Goal: Register for event/course

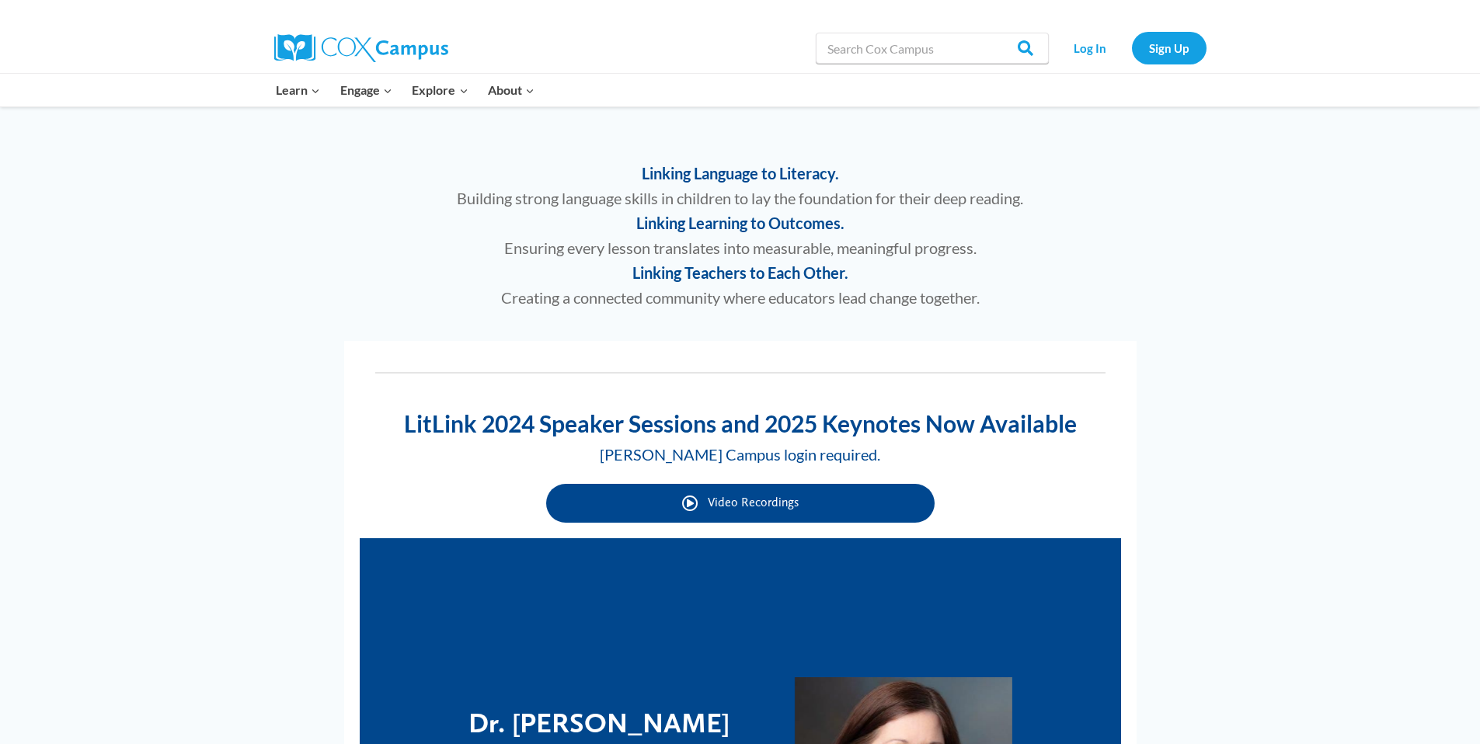
scroll to position [619, 0]
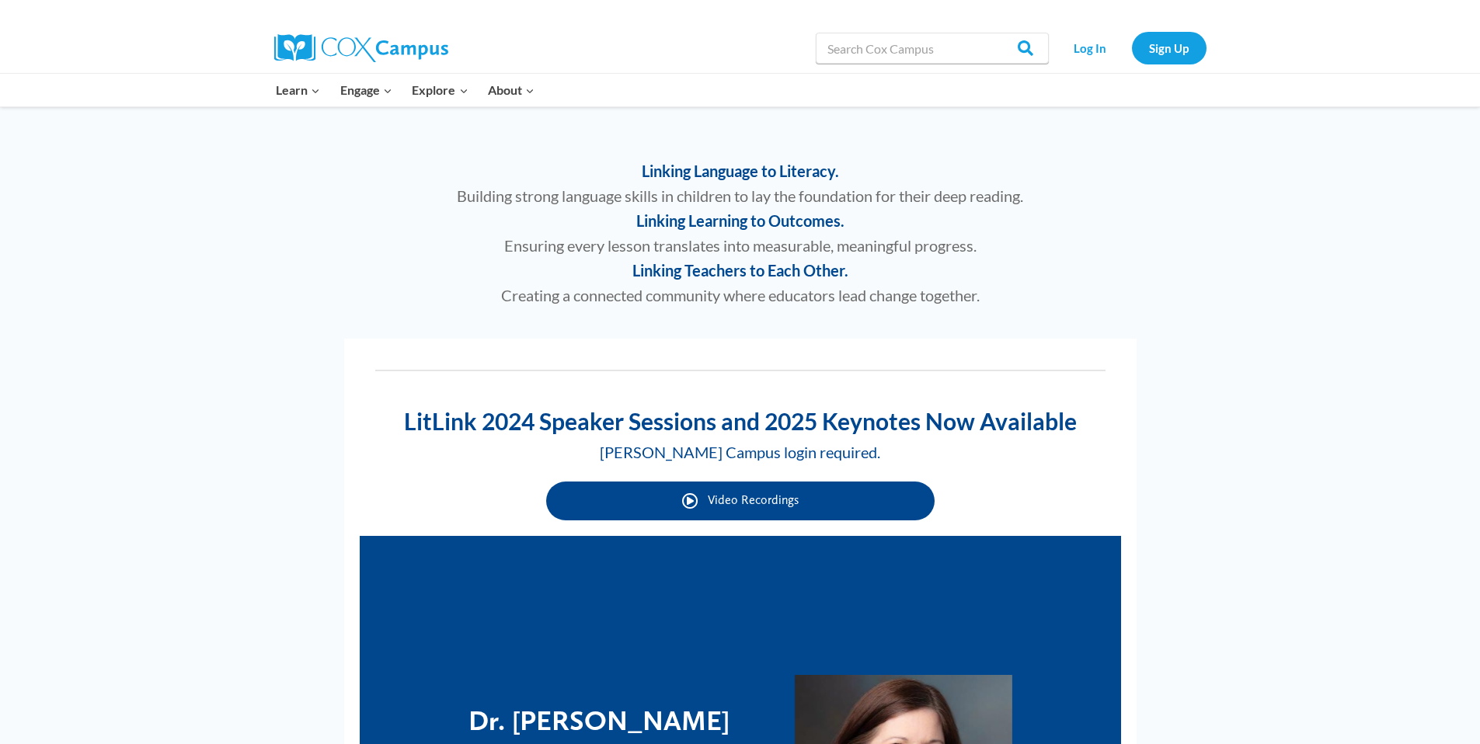
click at [710, 497] on span "Video Recordings" at bounding box center [753, 500] width 91 height 15
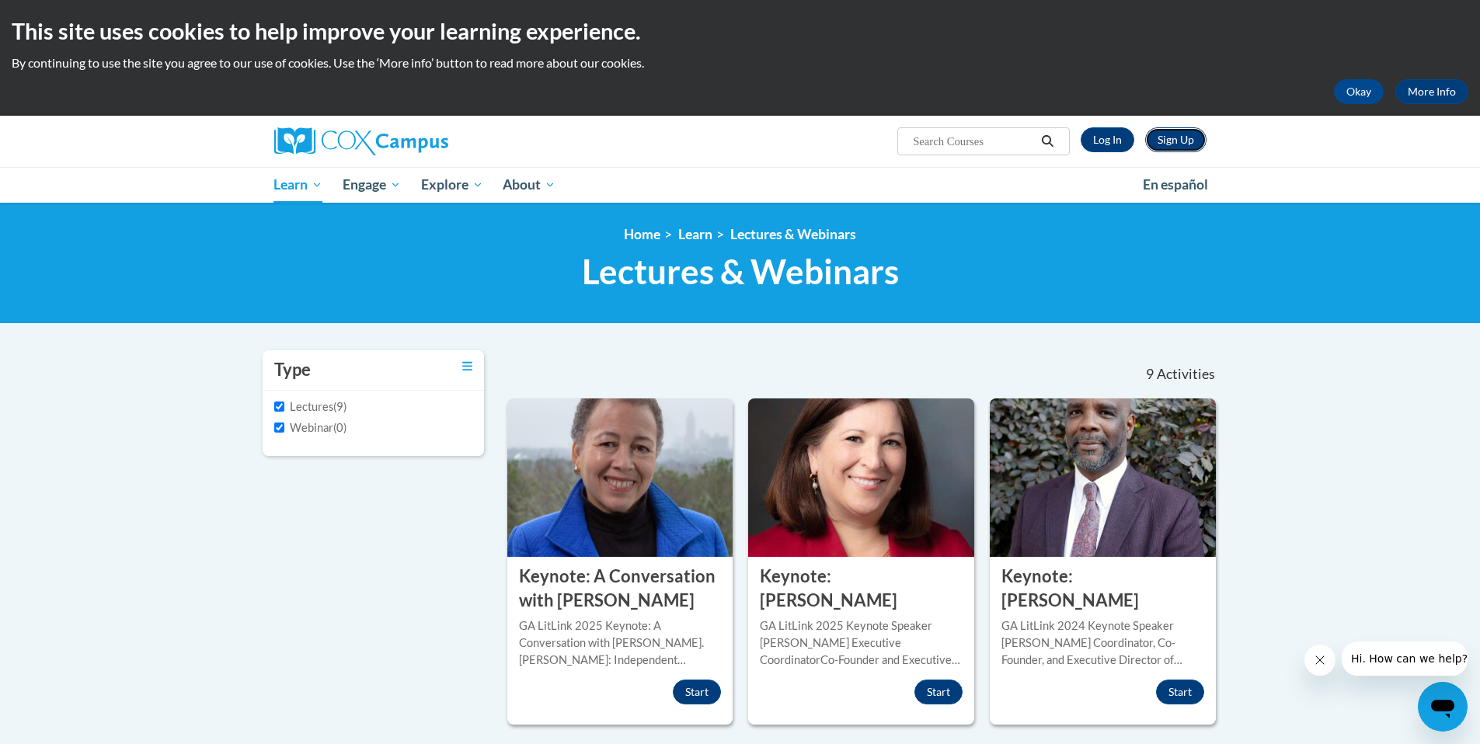
click at [1182, 140] on link "Sign Up" at bounding box center [1175, 139] width 61 height 25
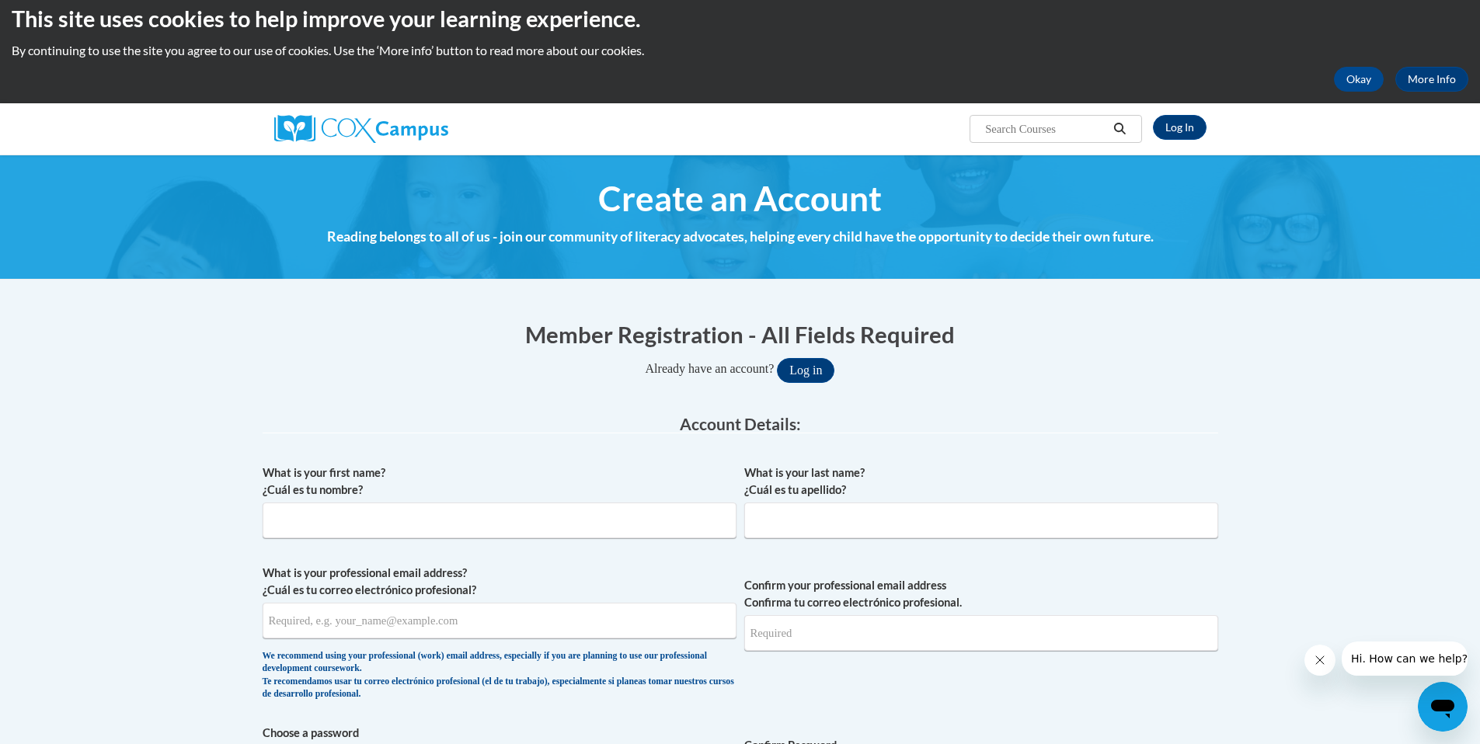
scroll to position [93, 0]
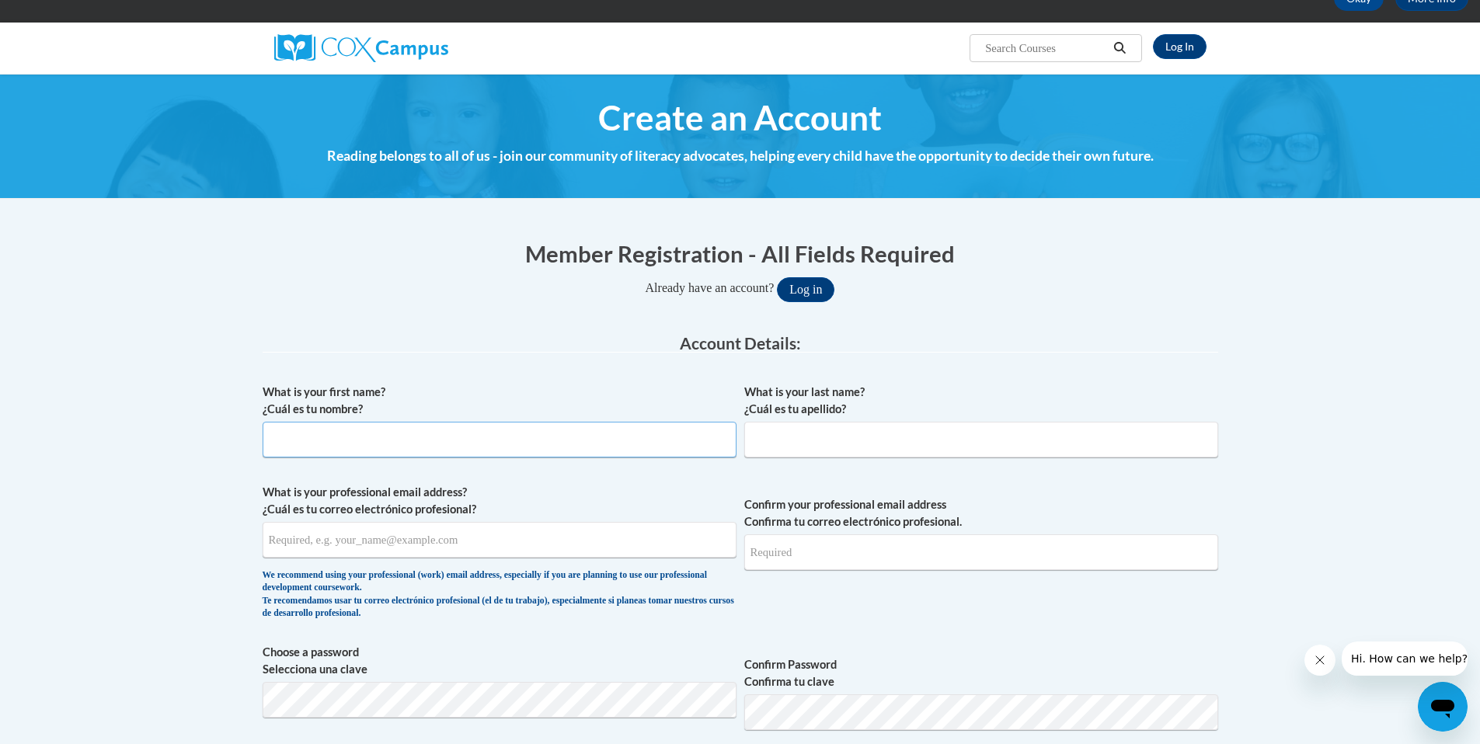
click at [483, 434] on input "What is your first name? ¿Cuál es tu nombre?" at bounding box center [500, 440] width 474 height 36
type input "Elana"
type input "Churchil"
type input "bids@aimpa.org"
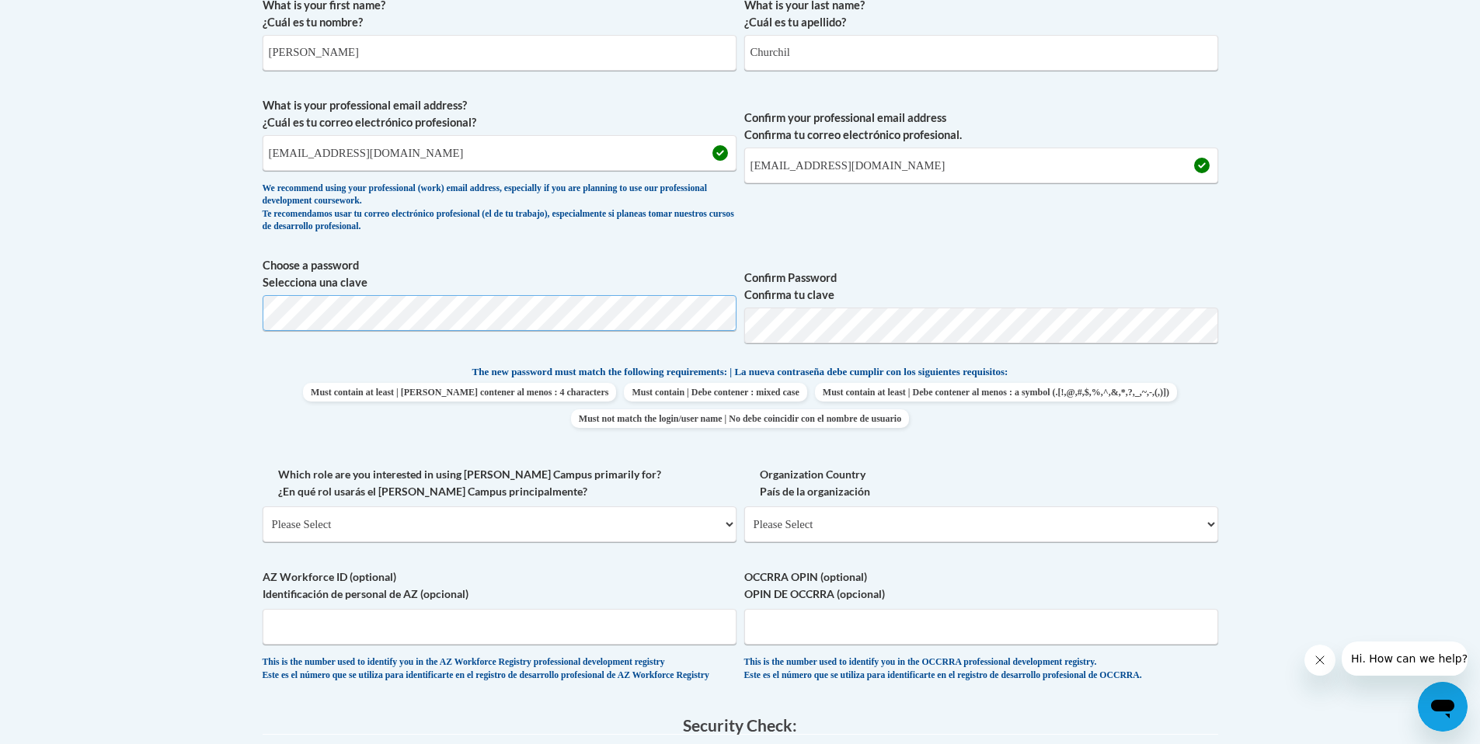
scroll to position [488, 0]
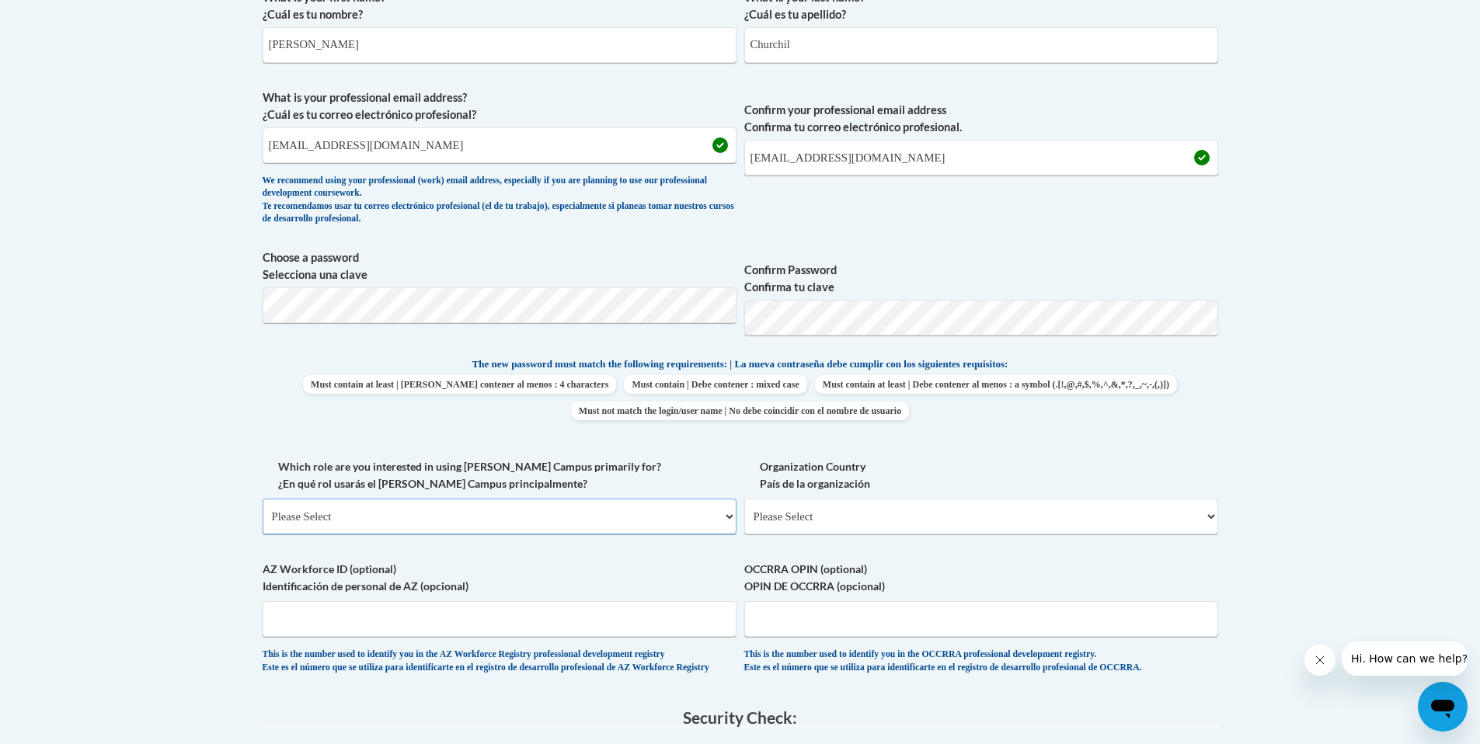
click at [381, 517] on select "Please Select College/University | Colegio/Universidad Community/Nonprofit Part…" at bounding box center [500, 517] width 474 height 36
click at [263, 499] on select "Please Select College/University | Colegio/Universidad Community/Nonprofit Part…" at bounding box center [500, 517] width 474 height 36
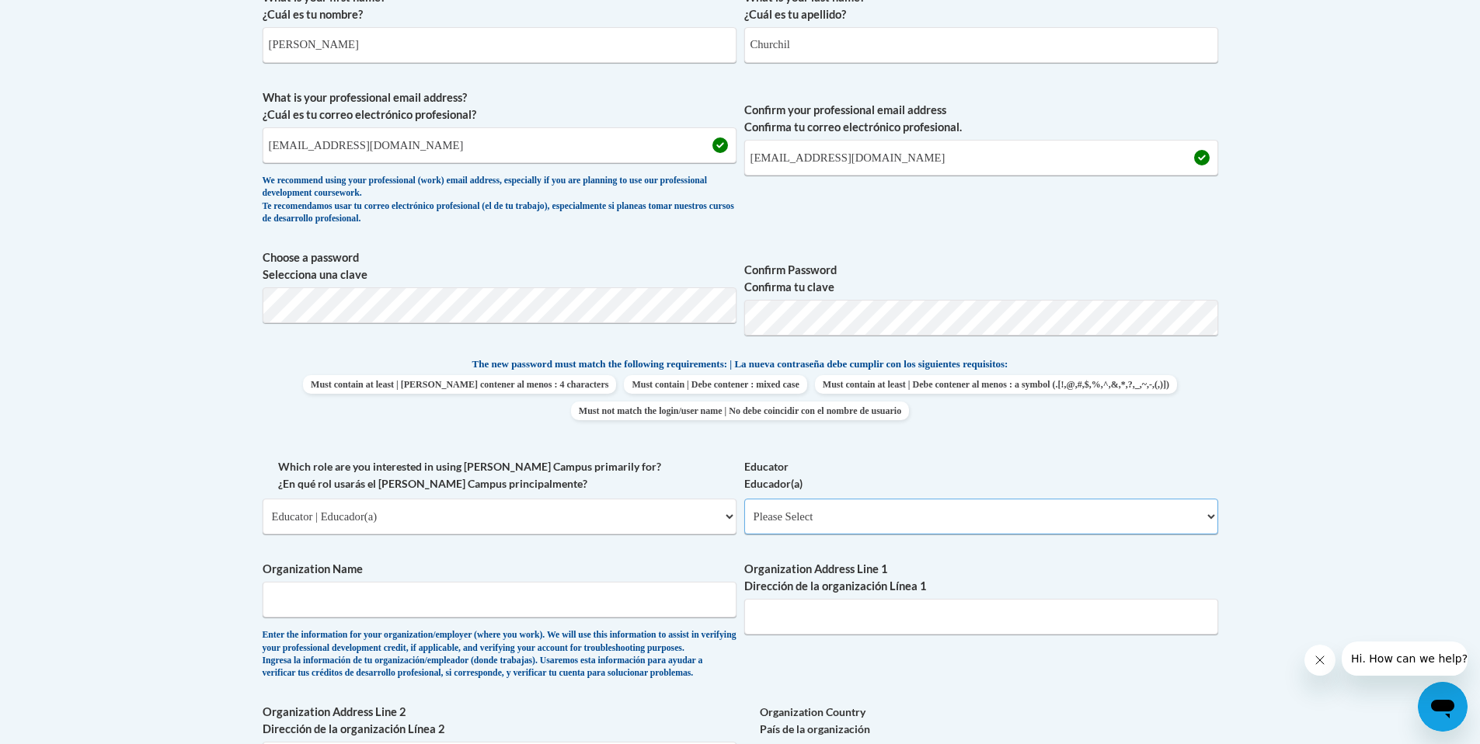
click at [807, 523] on select "Please Select Early Learning/Daycare Teacher/Family Home Care Provider | Maestr…" at bounding box center [981, 517] width 474 height 36
click at [686, 516] on select "Please Select College/University | Colegio/Universidad Community/Nonprofit Part…" at bounding box center [500, 517] width 474 height 36
select select "49058d88-fc43-4af8-93ac-fa8ced758464"
click at [263, 499] on select "Please Select College/University | Colegio/Universidad Community/Nonprofit Part…" at bounding box center [500, 517] width 474 height 36
click at [825, 516] on select "Please Select Advocate | Defensor(a) Business/Private Company | Negocio o empre…" at bounding box center [981, 517] width 474 height 36
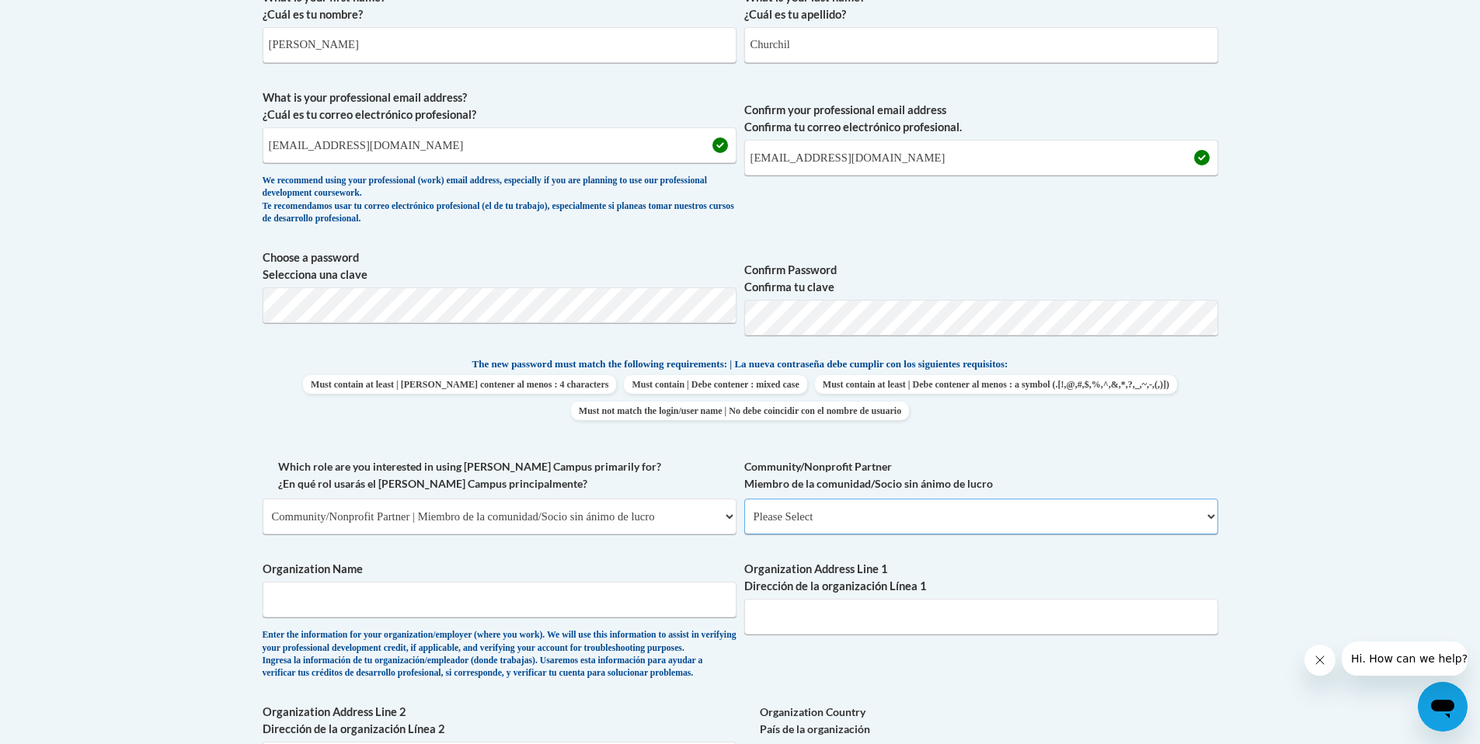
select select "606ca321-15c9-43e2-8e5f-d1bc6c2d9d7e"
click at [744, 499] on select "Please Select Advocate | Defensor(a) Business/Private Company | Negocio o empre…" at bounding box center [981, 517] width 474 height 36
click at [417, 602] on input "Organization Name" at bounding box center [500, 600] width 474 height 36
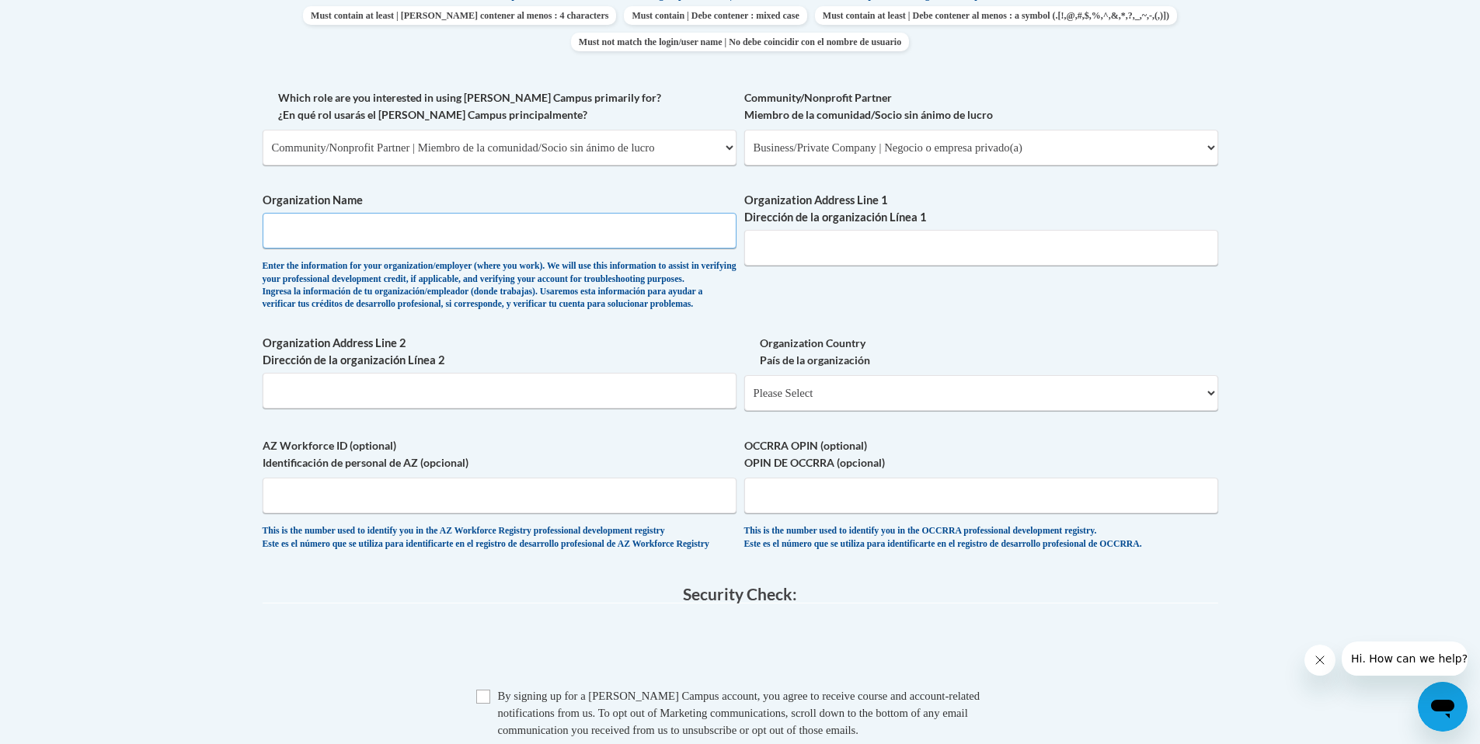
scroll to position [1017, 0]
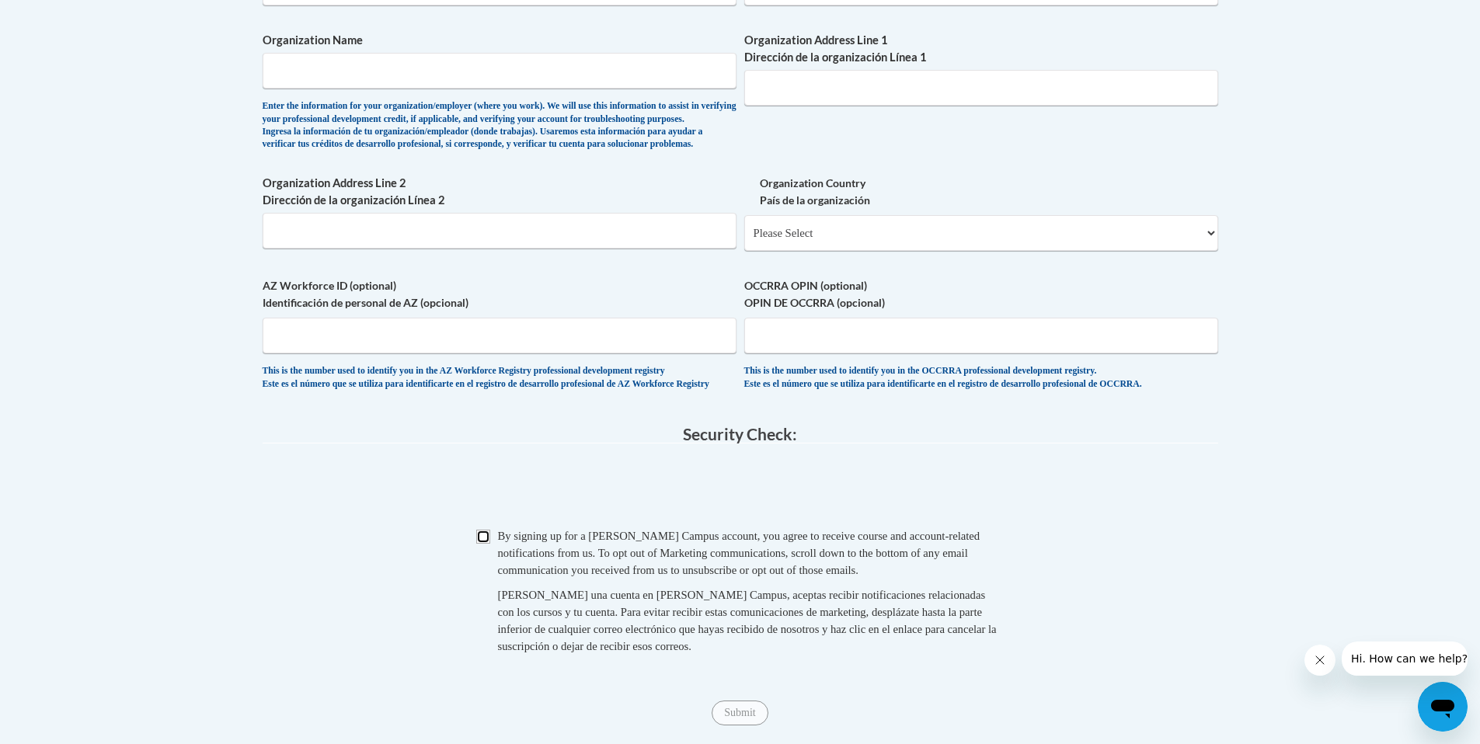
click at [482, 544] on input "Checkbox" at bounding box center [483, 537] width 14 height 14
checkbox input "true"
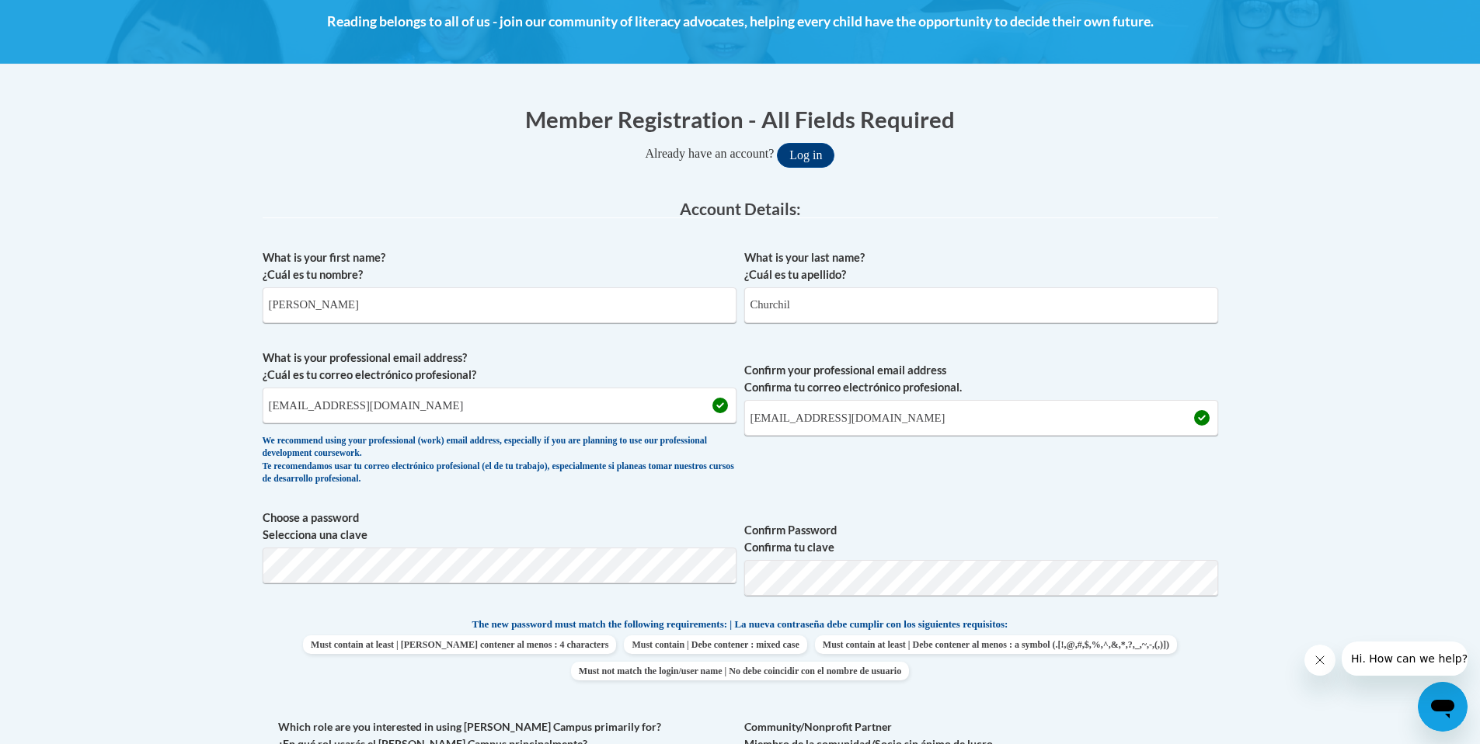
scroll to position [435, 0]
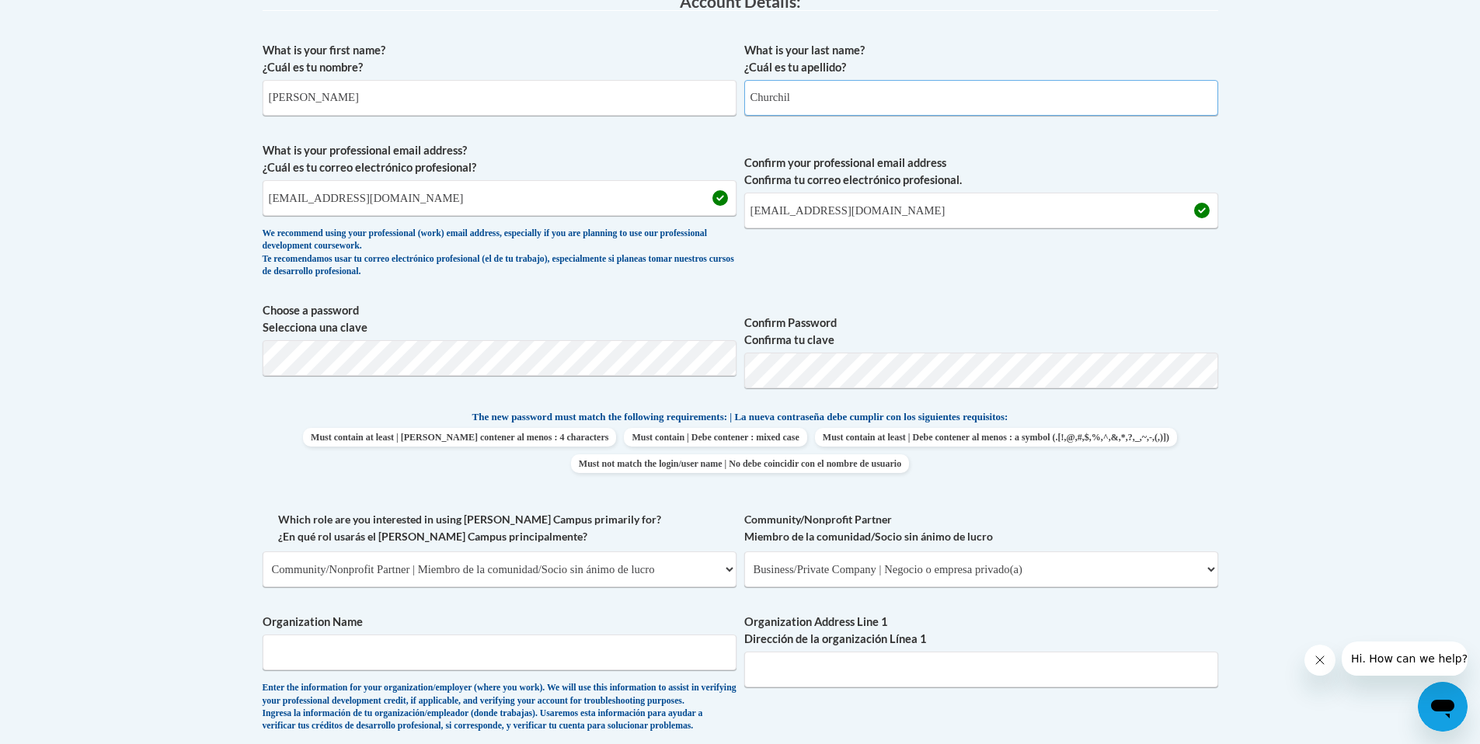
click at [795, 93] on input "Churchil" at bounding box center [981, 98] width 474 height 36
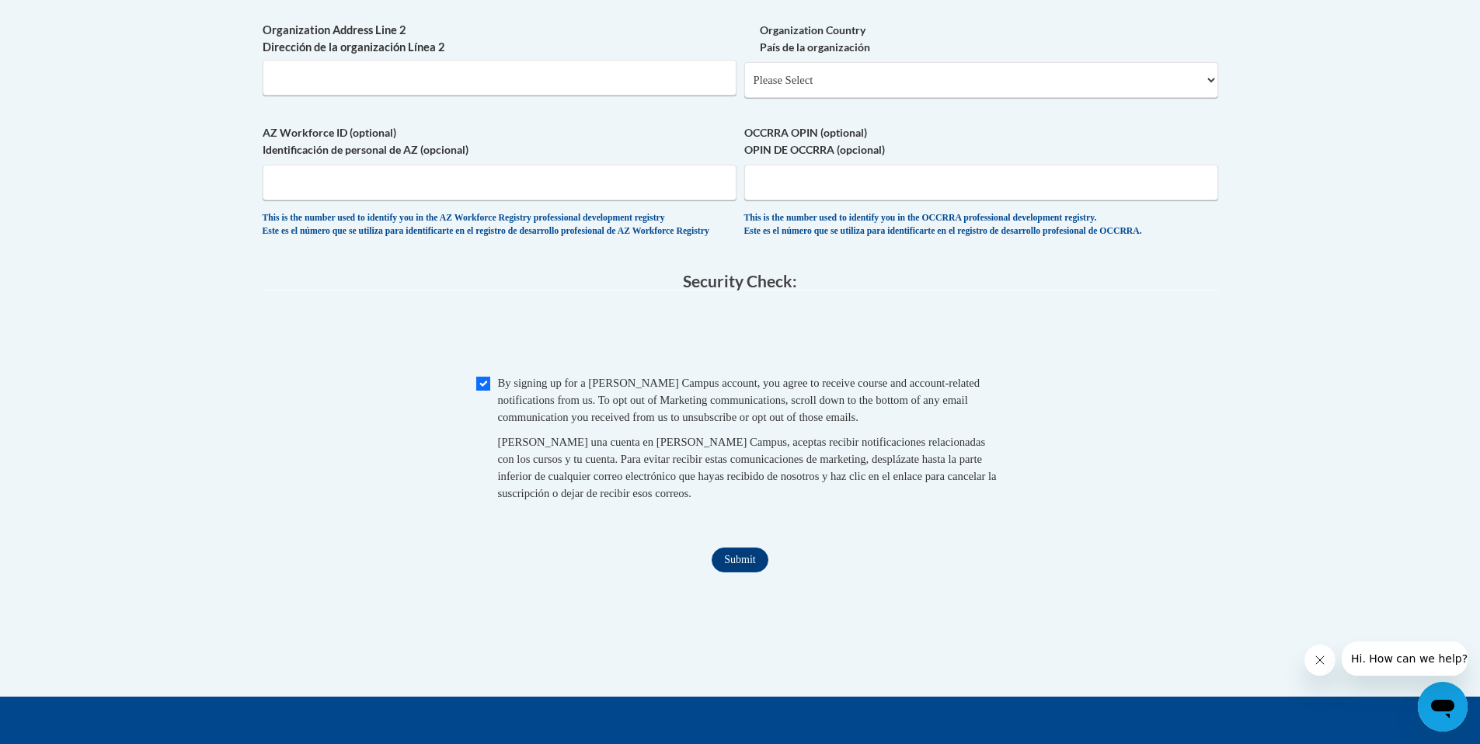
scroll to position [1186, 0]
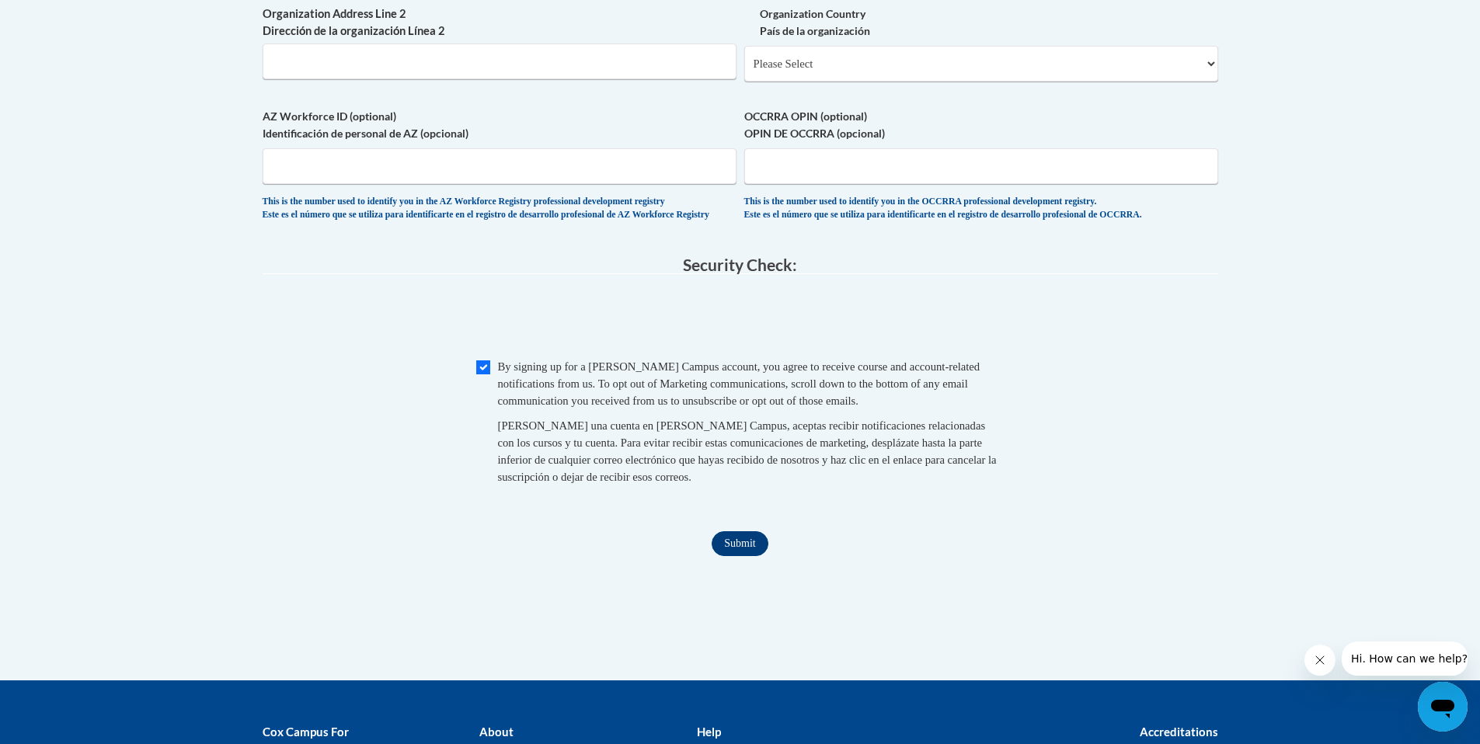
type input "Churchill"
click at [746, 556] on input "Submit" at bounding box center [740, 543] width 56 height 25
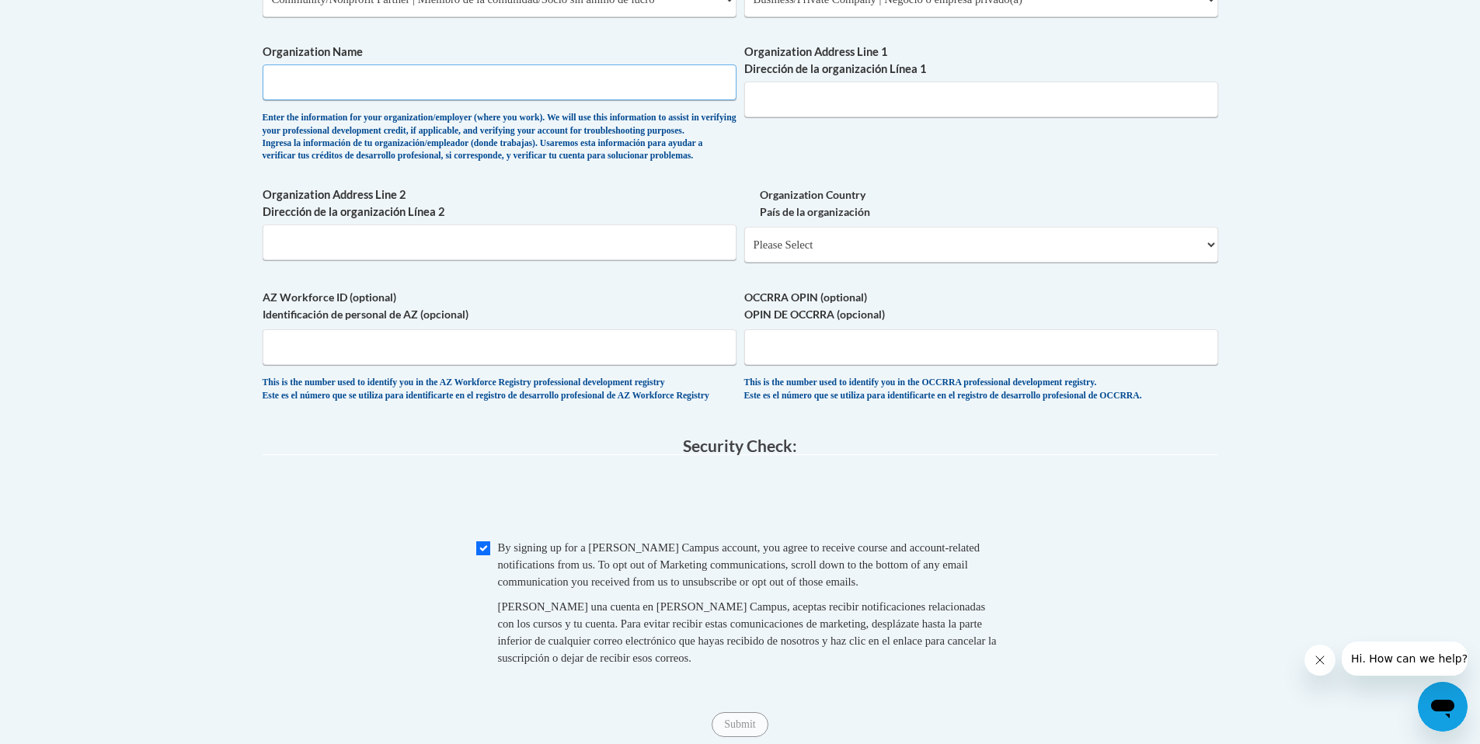
scroll to position [931, 0]
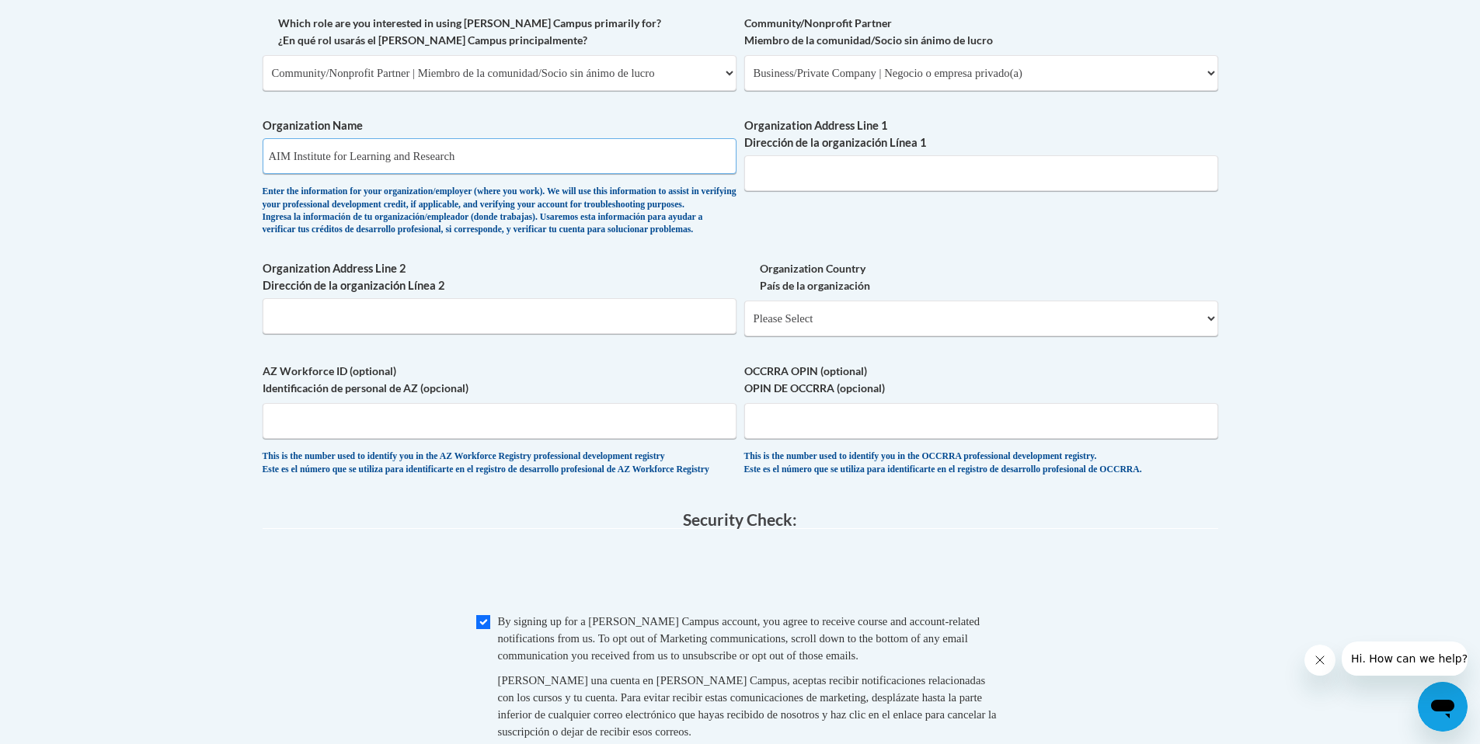
type input "AIM Institute for Learning and Research"
click at [767, 172] on input "Organization Address Line 1 Dirección de la organización Línea 1" at bounding box center [981, 173] width 474 height 36
type input "1200 River Road"
click at [800, 336] on select "Please Select United States | Estados Unidos Outside of the United States | Fue…" at bounding box center [981, 319] width 474 height 36
select select "ad49bcad-a171-4b2e-b99c-48b446064914"
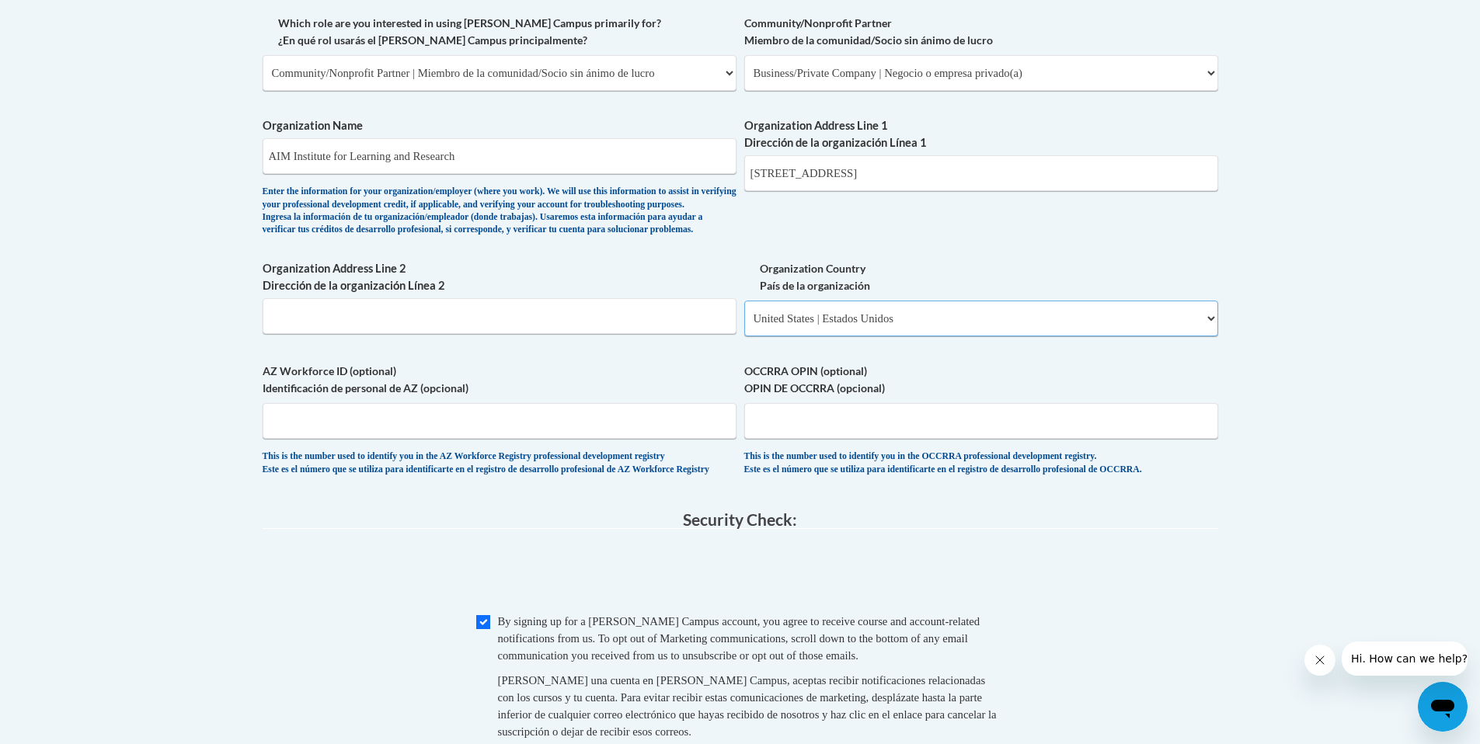
click at [744, 325] on select "Please Select United States | Estados Unidos Outside of the United States | Fue…" at bounding box center [981, 319] width 474 height 36
select select
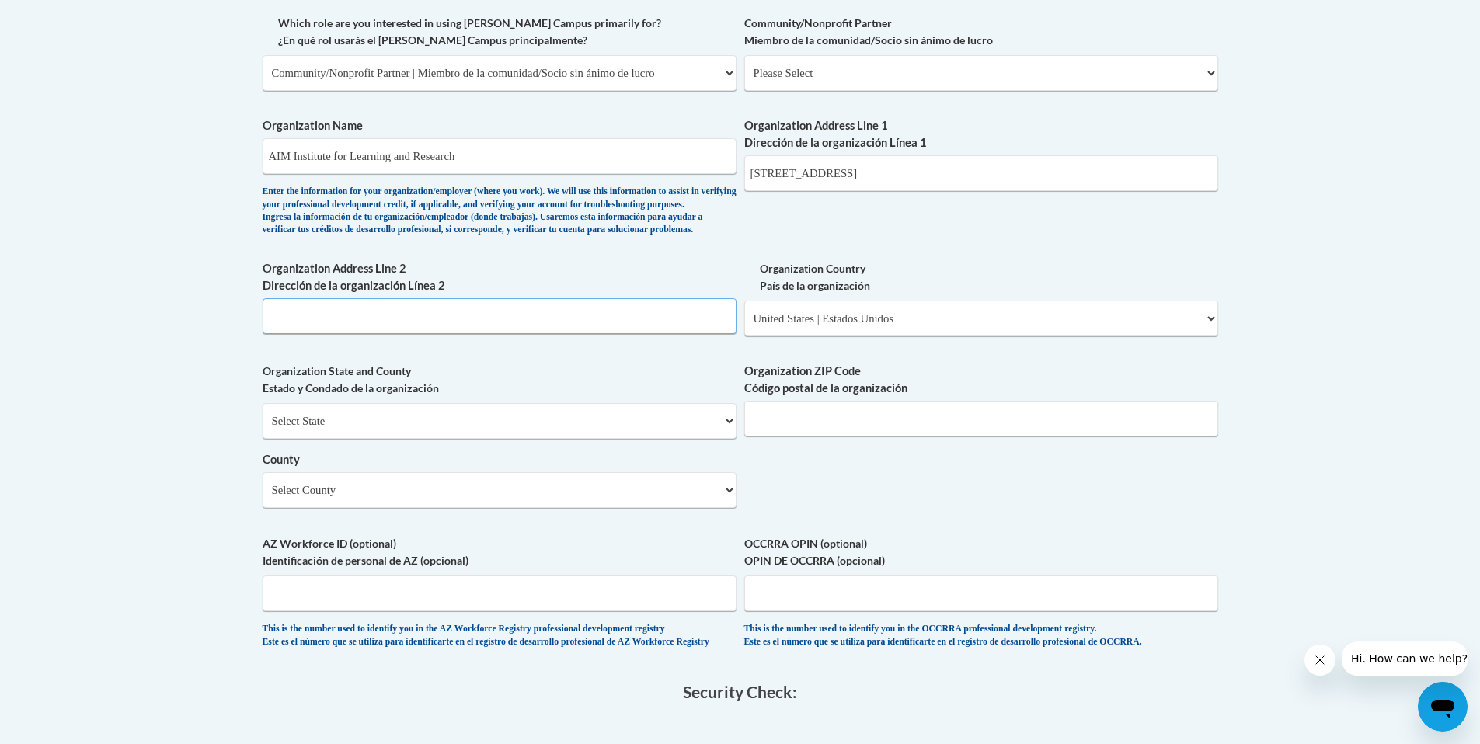
click at [432, 334] on input "Organization Address Line 2 Dirección de la organización Línea 2" at bounding box center [500, 316] width 474 height 36
type input "Conshoshoken"
click at [760, 437] on input "Organization ZIP Code Código postal de la organización" at bounding box center [981, 419] width 474 height 36
type input "19428"
click at [308, 508] on select "Select County Adams Allegheny Armstrong Beaver Bedford Berks Blair Bradford Buc…" at bounding box center [500, 490] width 474 height 36
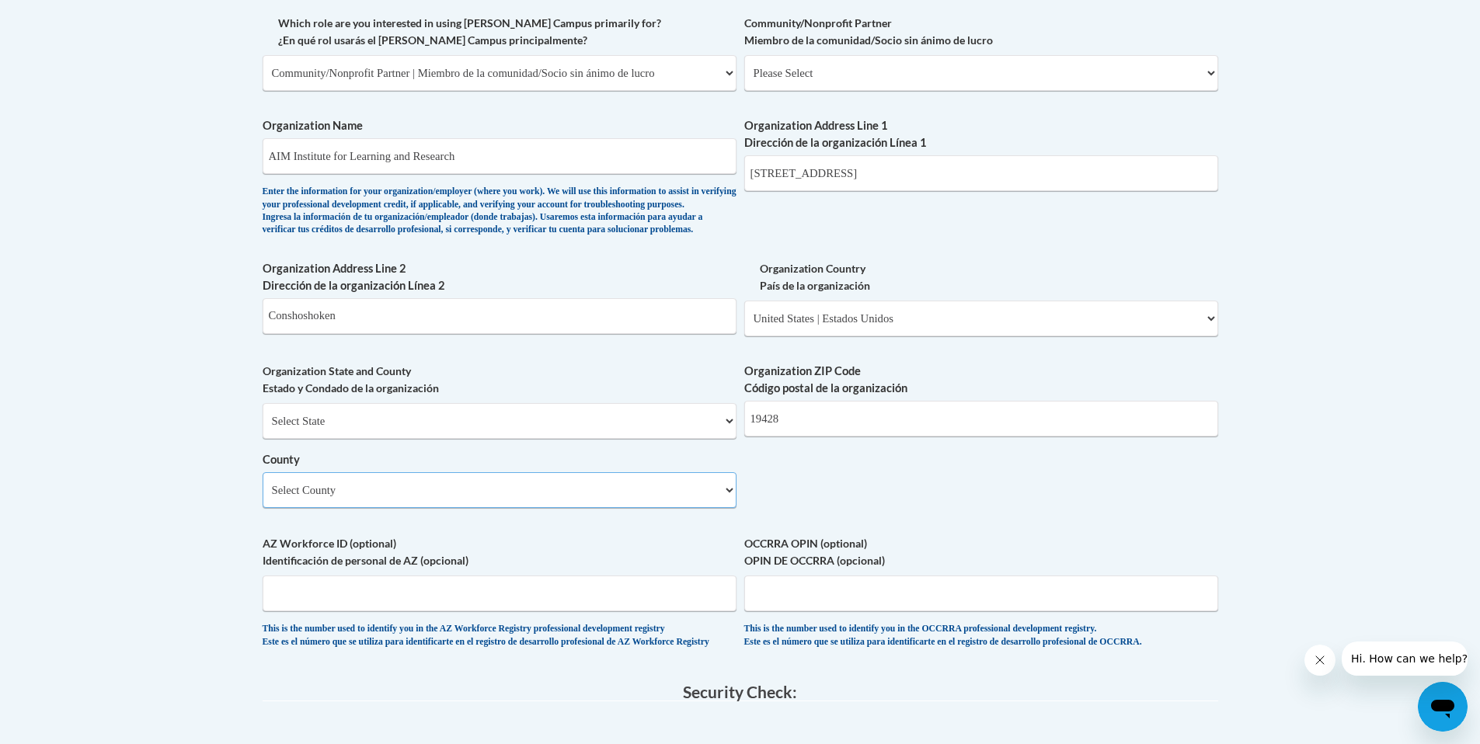
select select "Montgomery"
click at [263, 498] on select "Select County Adams Allegheny Armstrong Beaver Bedford Berks Blair Bradford Buc…" at bounding box center [500, 490] width 474 height 36
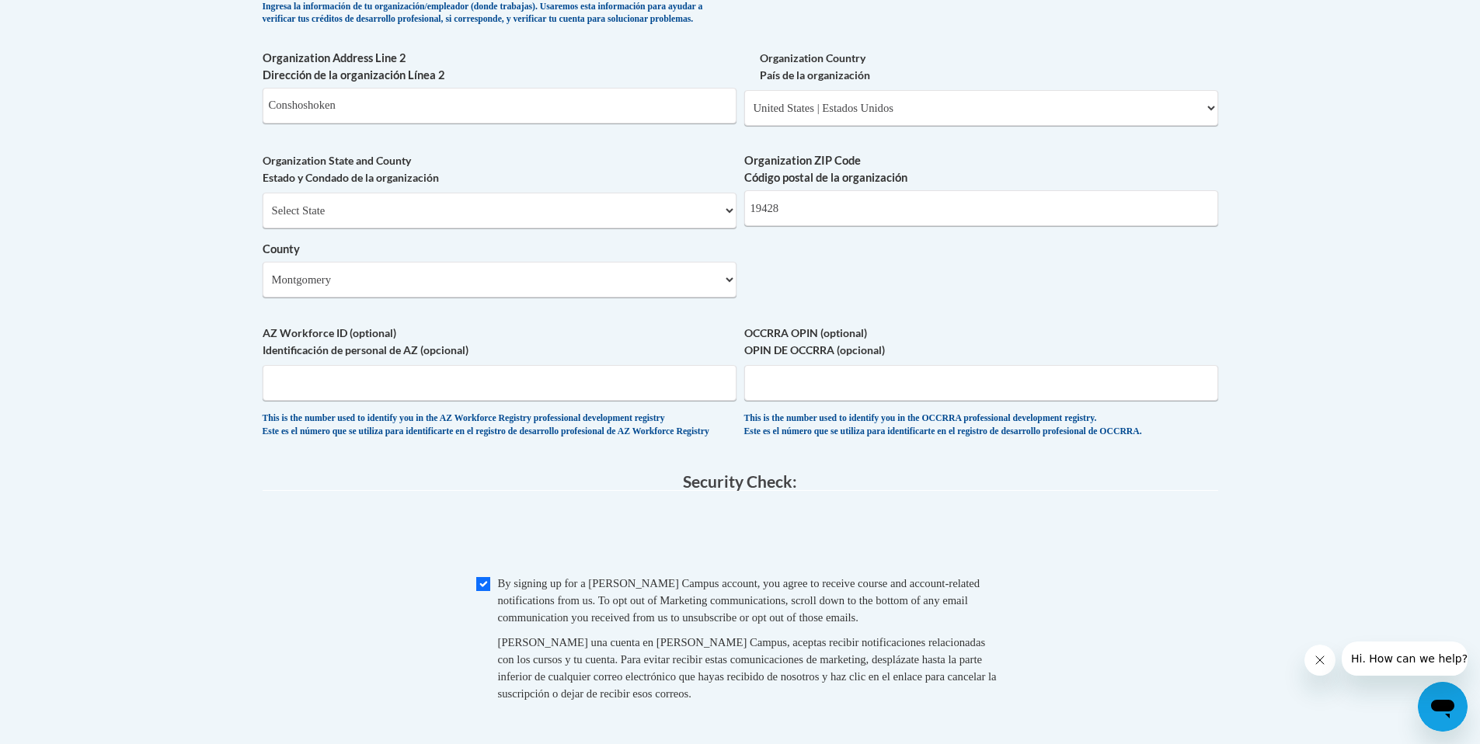
scroll to position [1389, 0]
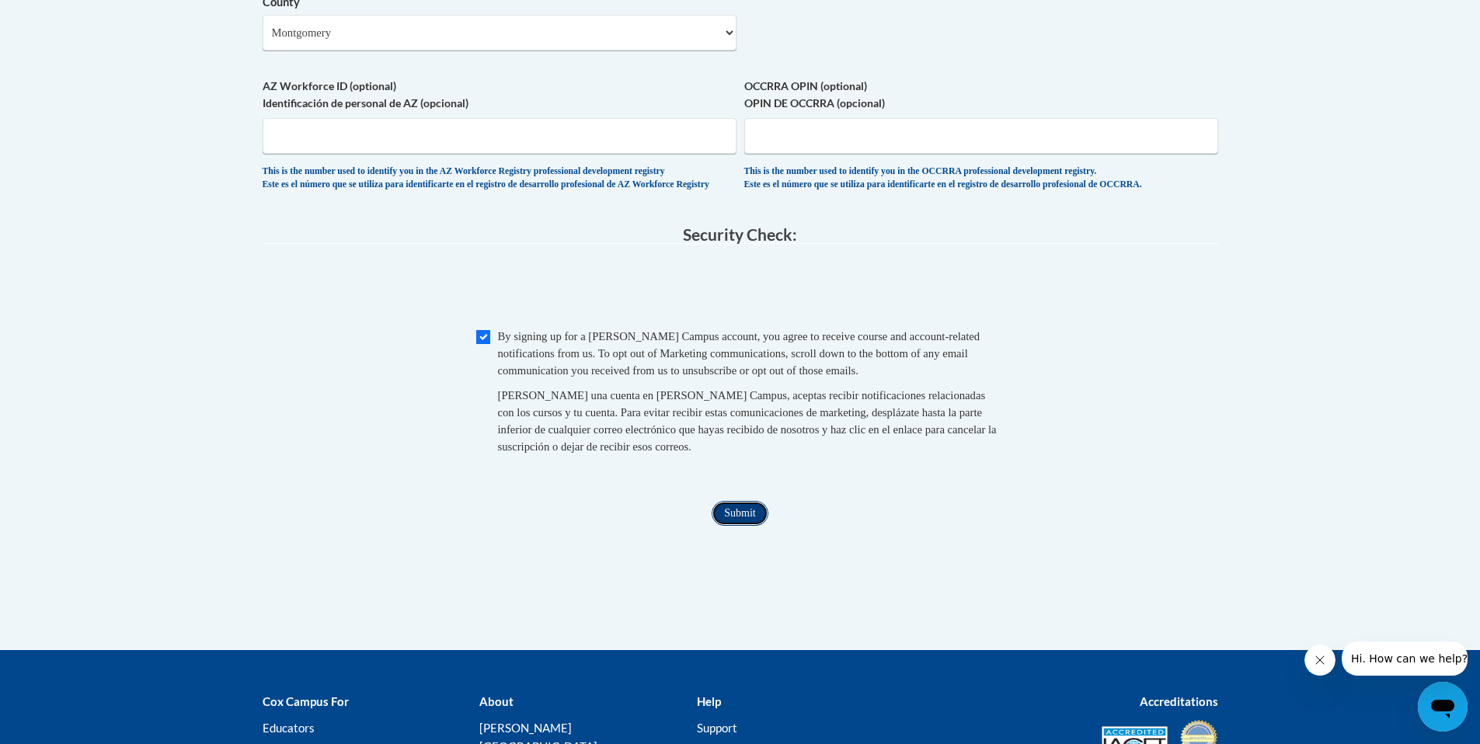
click at [740, 526] on input "Submit" at bounding box center [740, 513] width 56 height 25
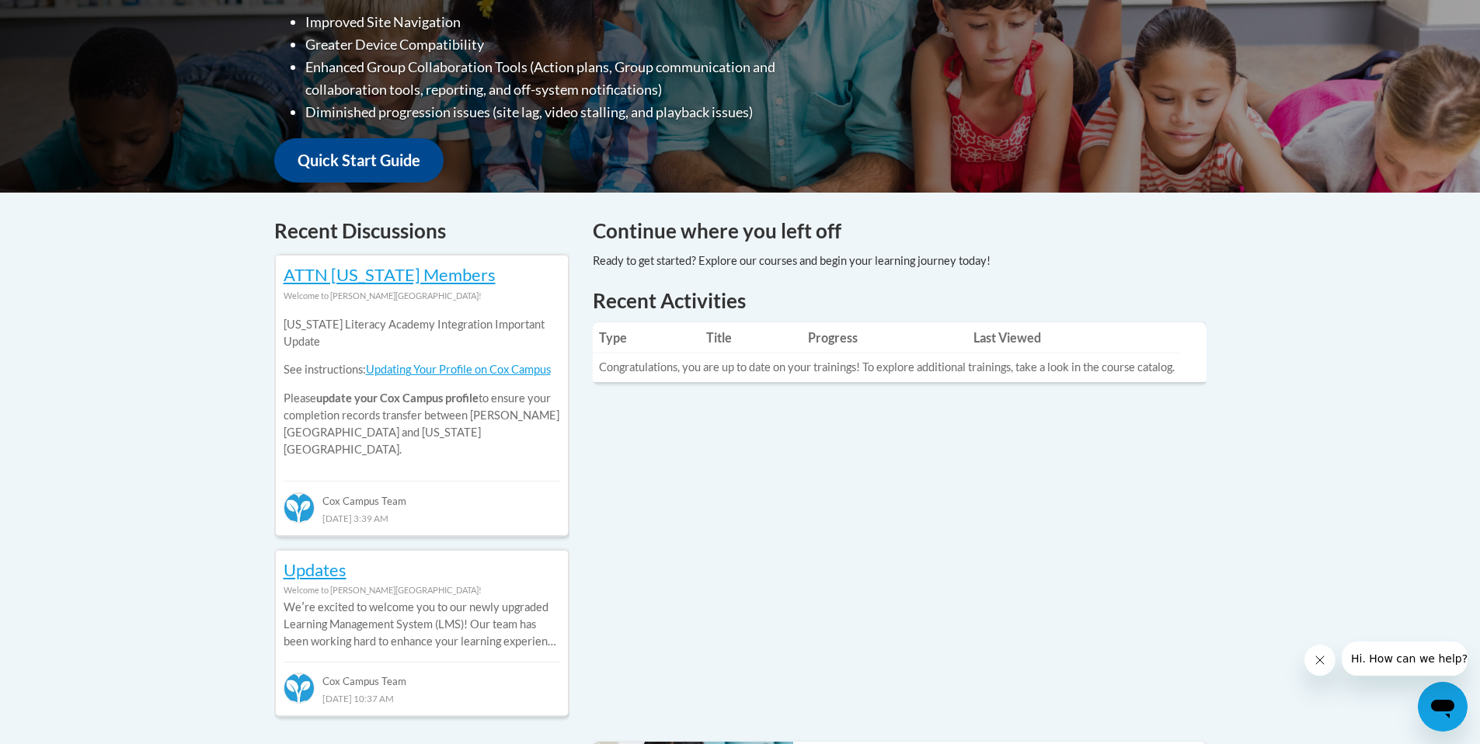
scroll to position [490, 0]
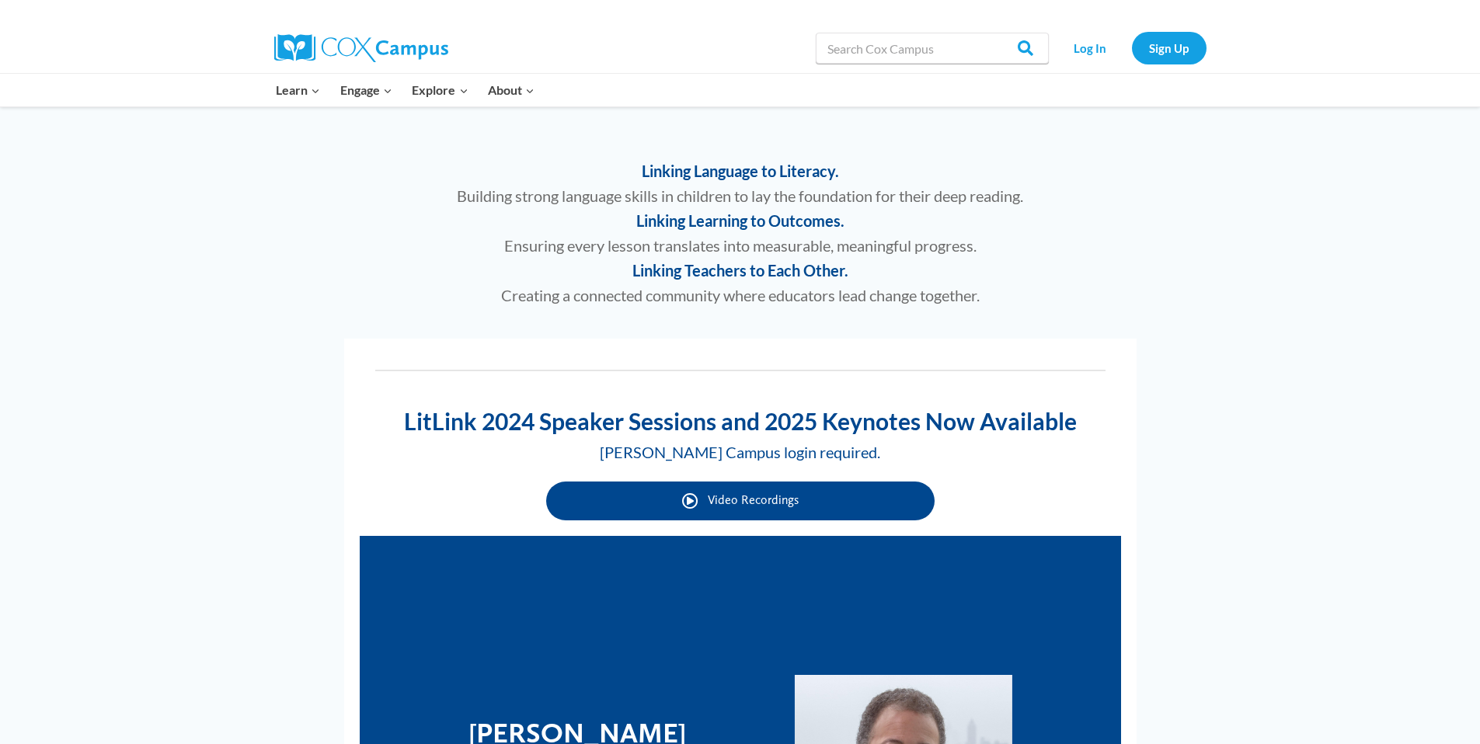
scroll to position [844, 0]
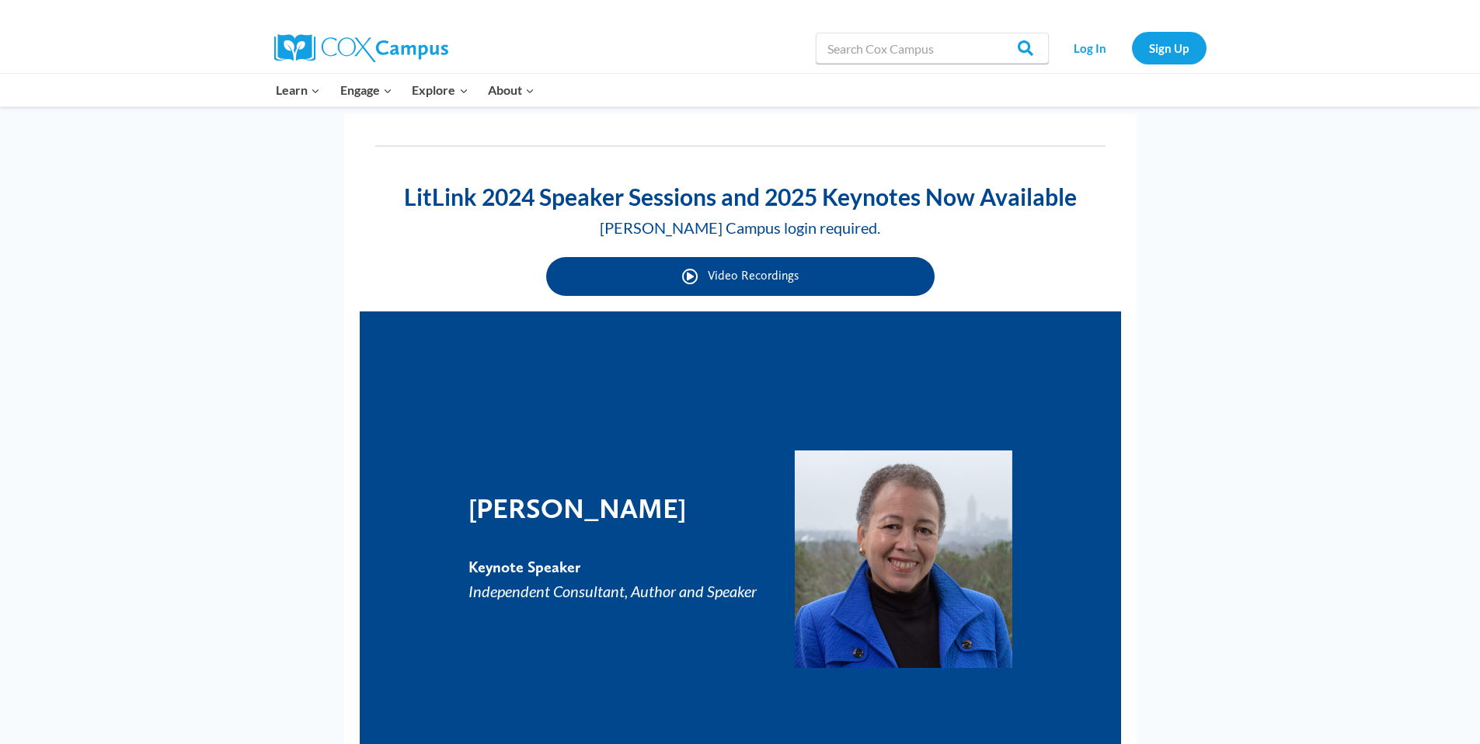
click at [760, 274] on span "Video Recordings" at bounding box center [753, 275] width 91 height 15
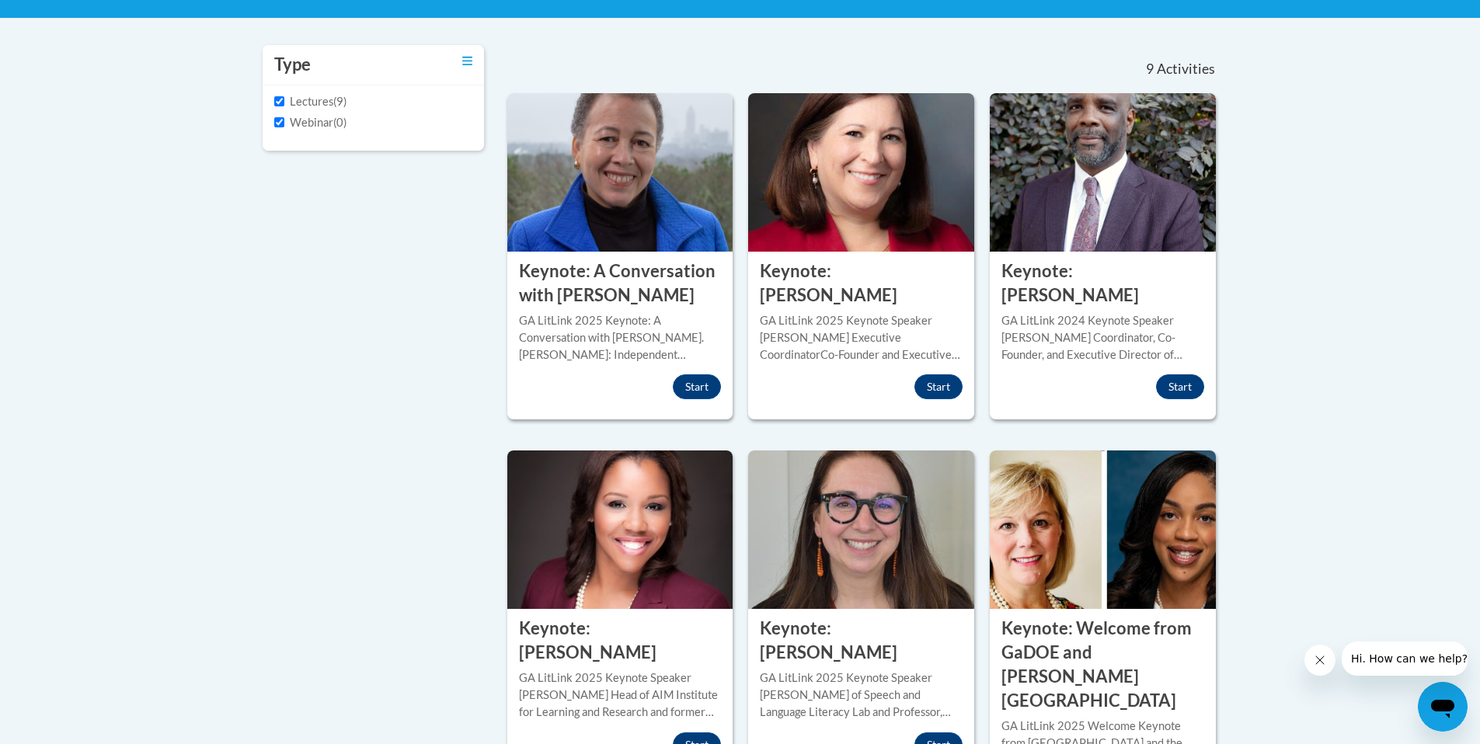
scroll to position [695, 0]
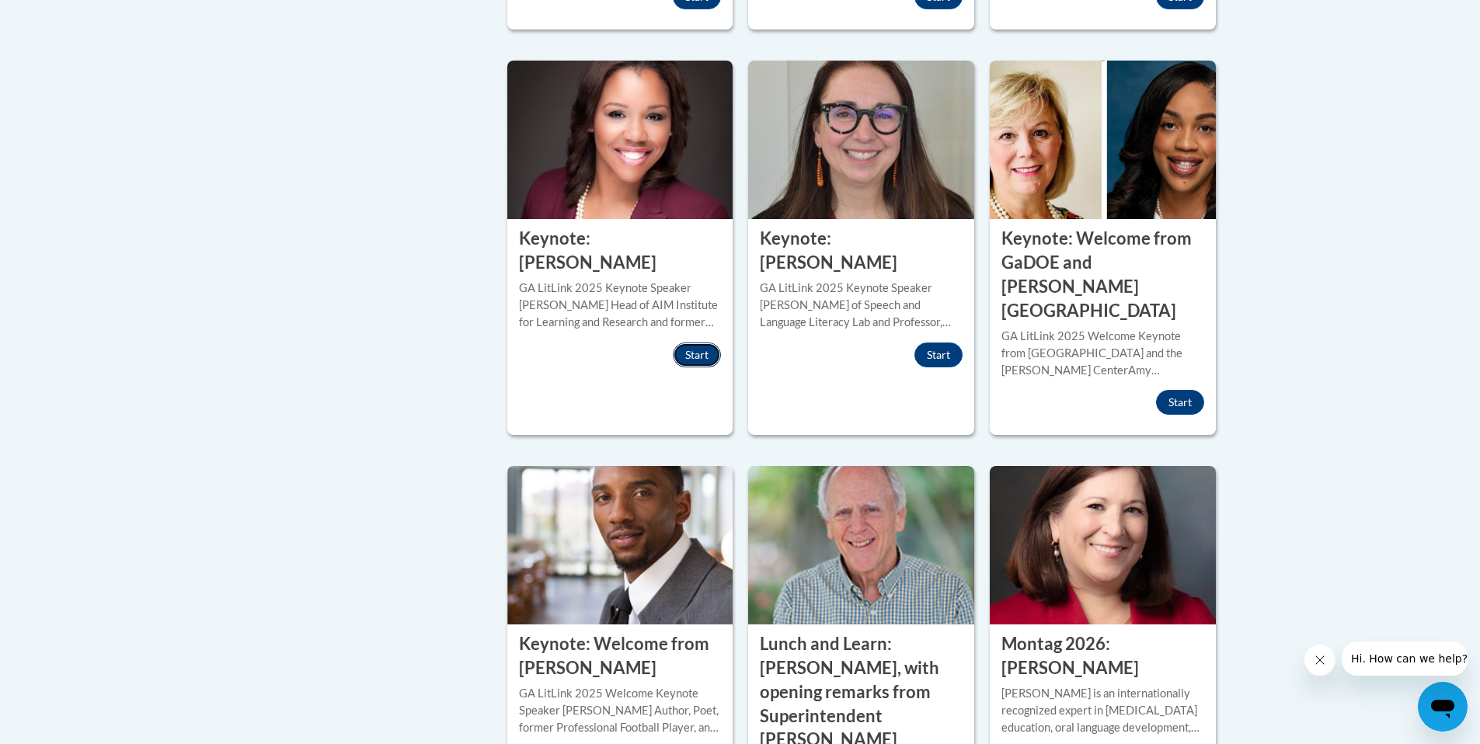
click at [684, 357] on button "Start" at bounding box center [697, 355] width 48 height 25
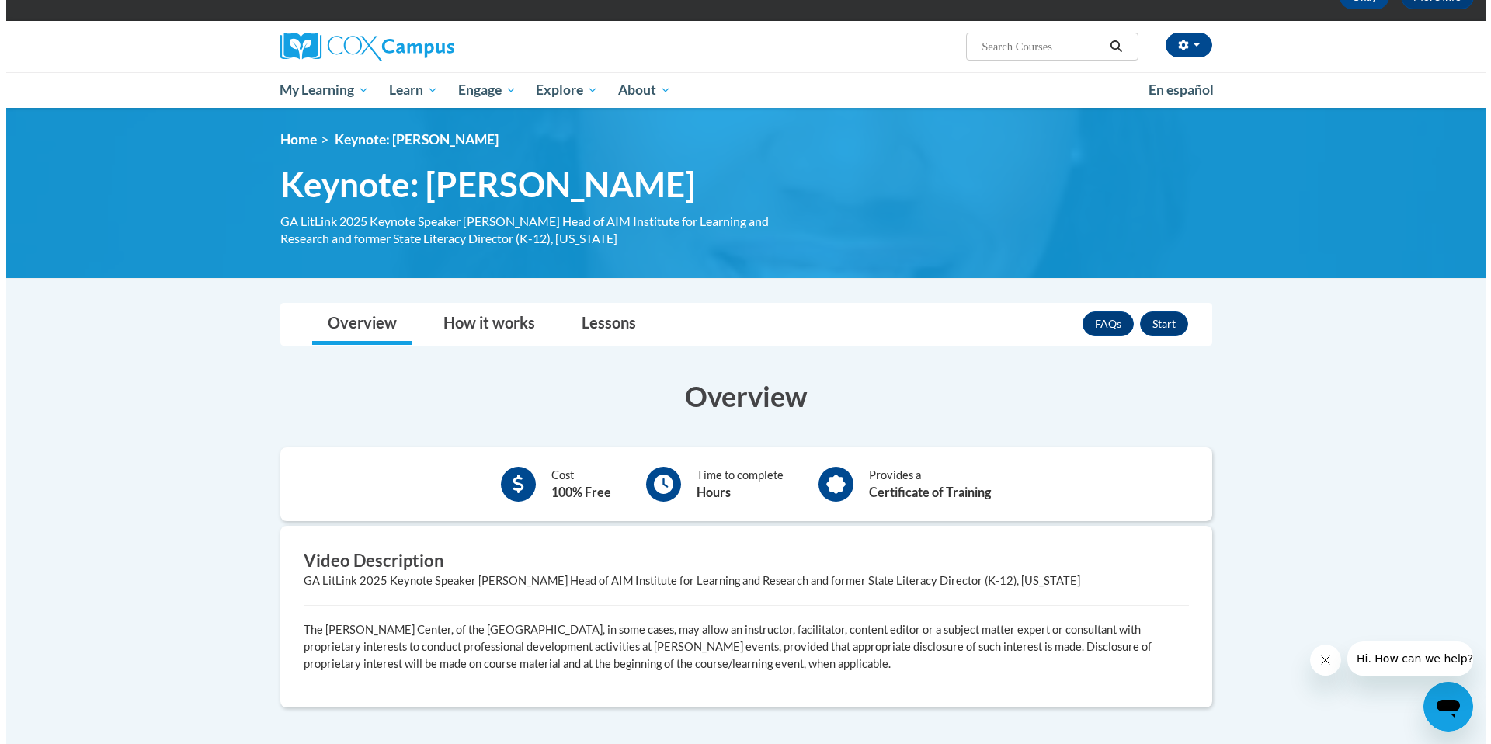
scroll to position [99, 0]
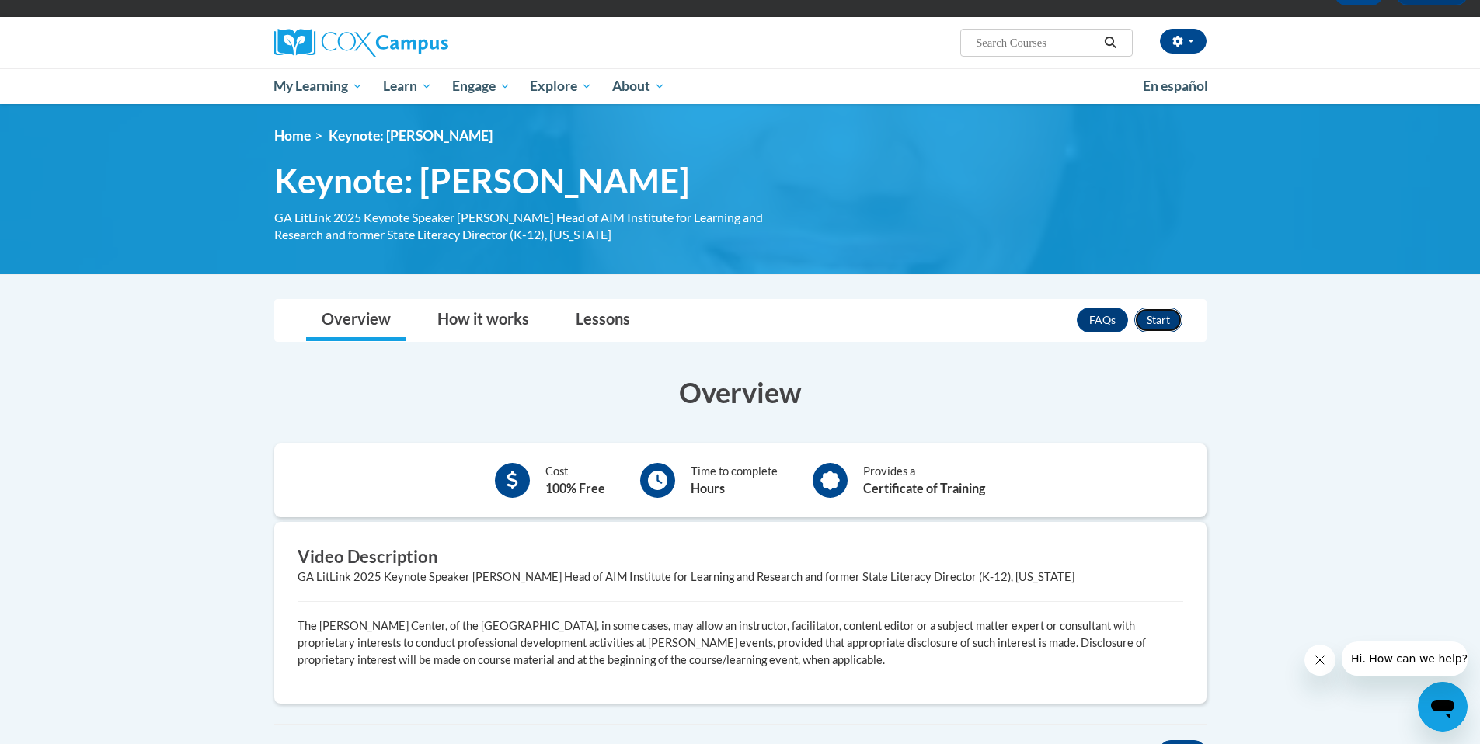
click at [1151, 319] on button "Start" at bounding box center [1158, 320] width 48 height 25
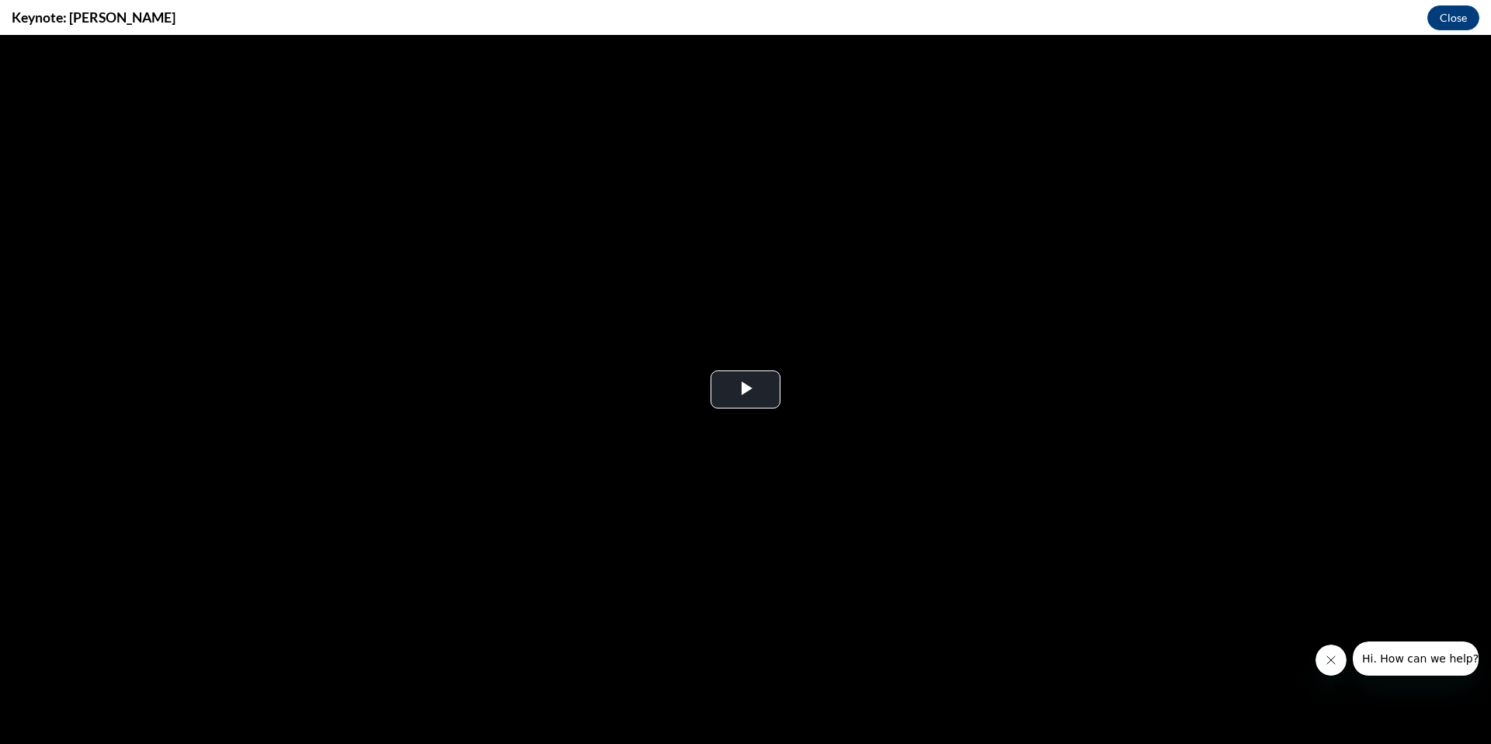
scroll to position [0, 0]
click at [746, 390] on span "Video Player" at bounding box center [746, 390] width 0 height 0
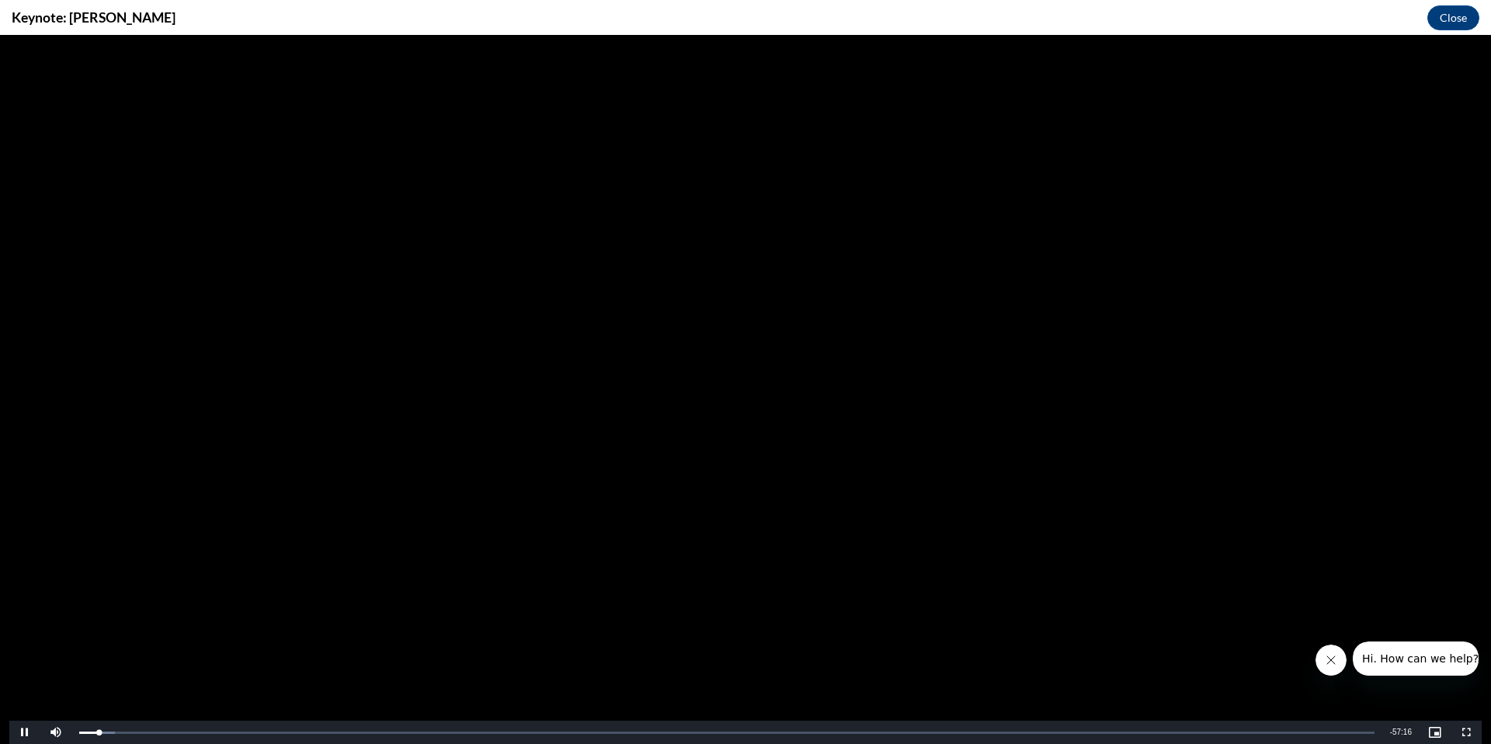
click at [1327, 670] on button "Close message from company" at bounding box center [1331, 660] width 31 height 31
